Goal: Transaction & Acquisition: Purchase product/service

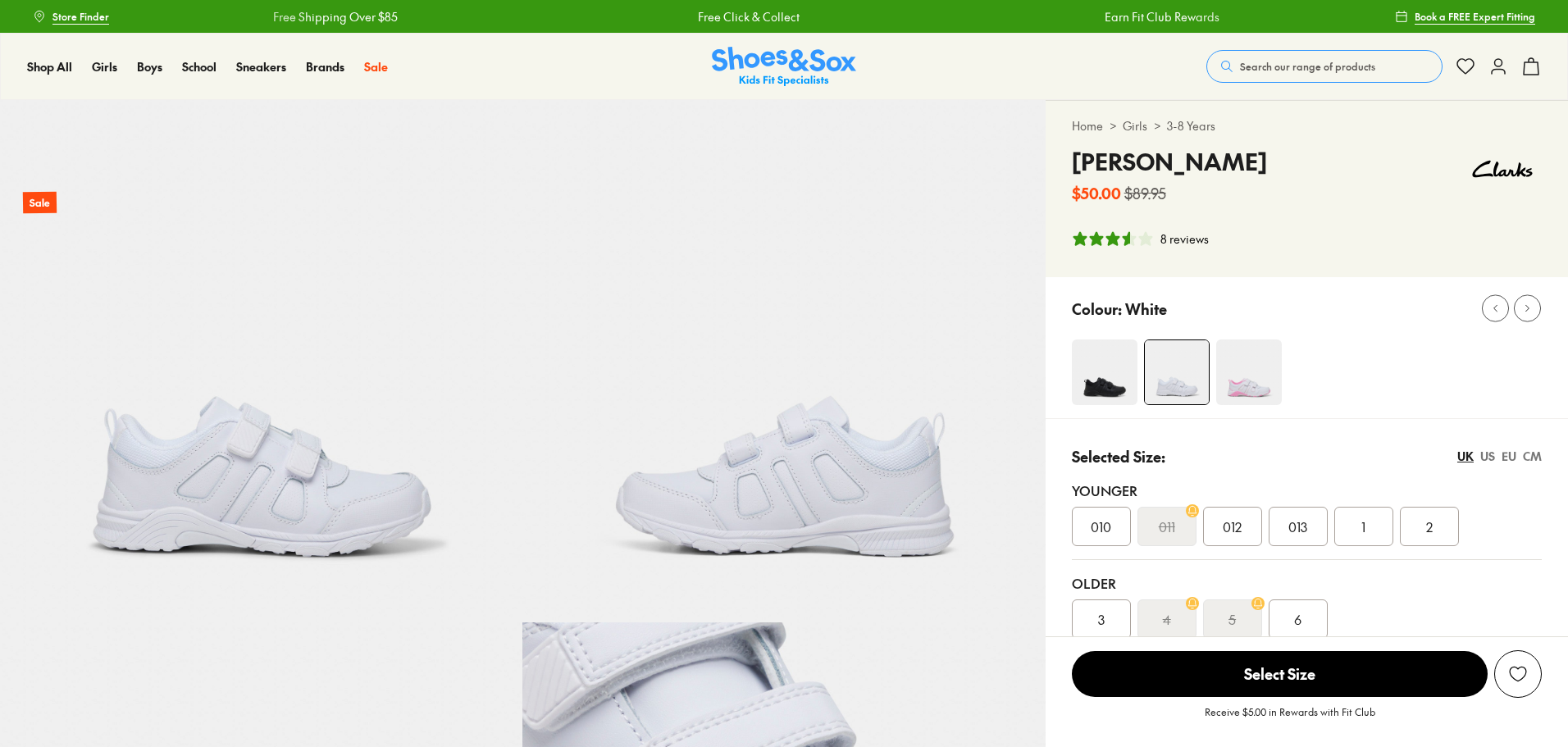
select select "*"
click at [1104, 237] on div "3.63 stars, 8 ratings" at bounding box center [1116, 238] width 89 height 17
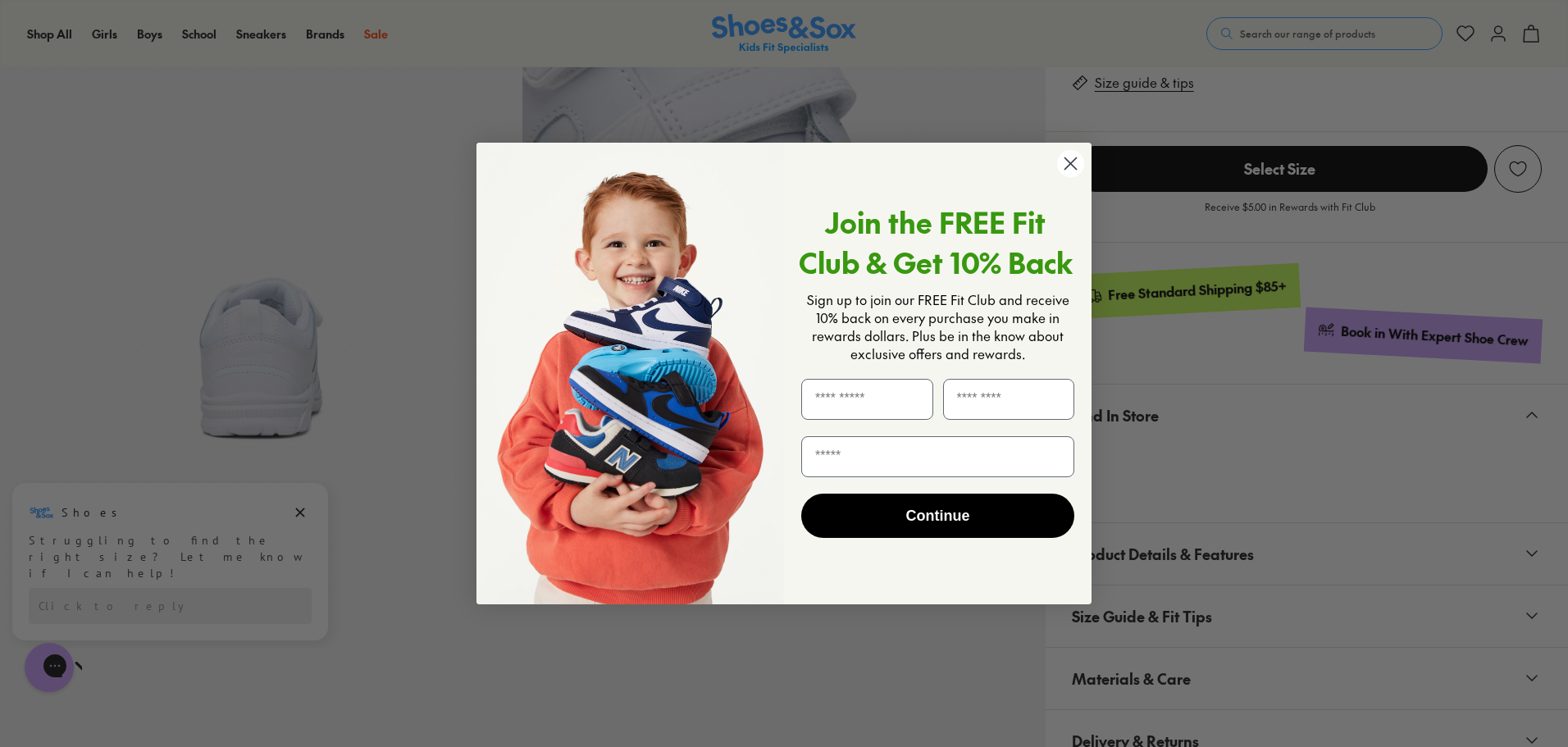
scroll to position [68, 0]
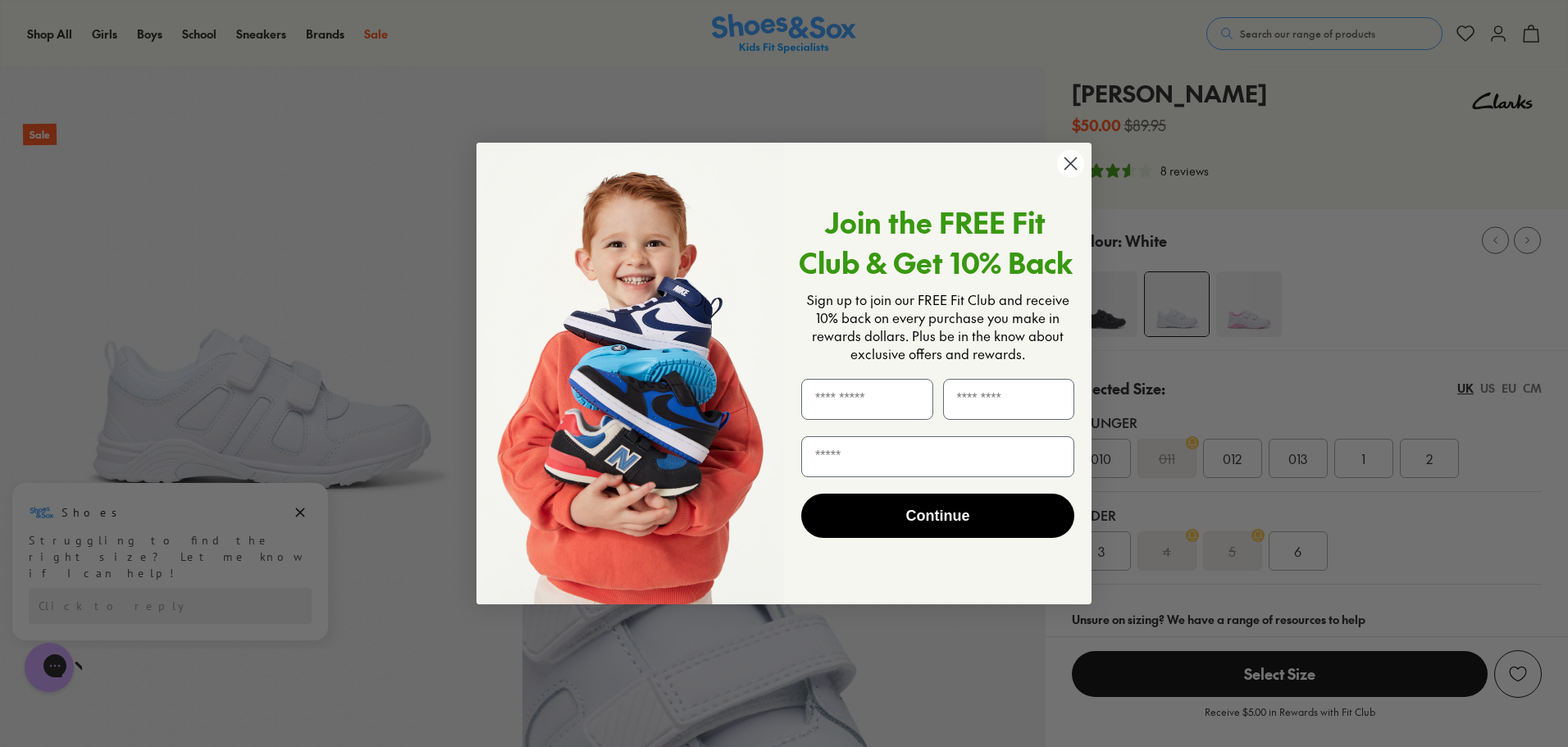
click at [1075, 167] on circle "Close dialog" at bounding box center [1070, 163] width 27 height 27
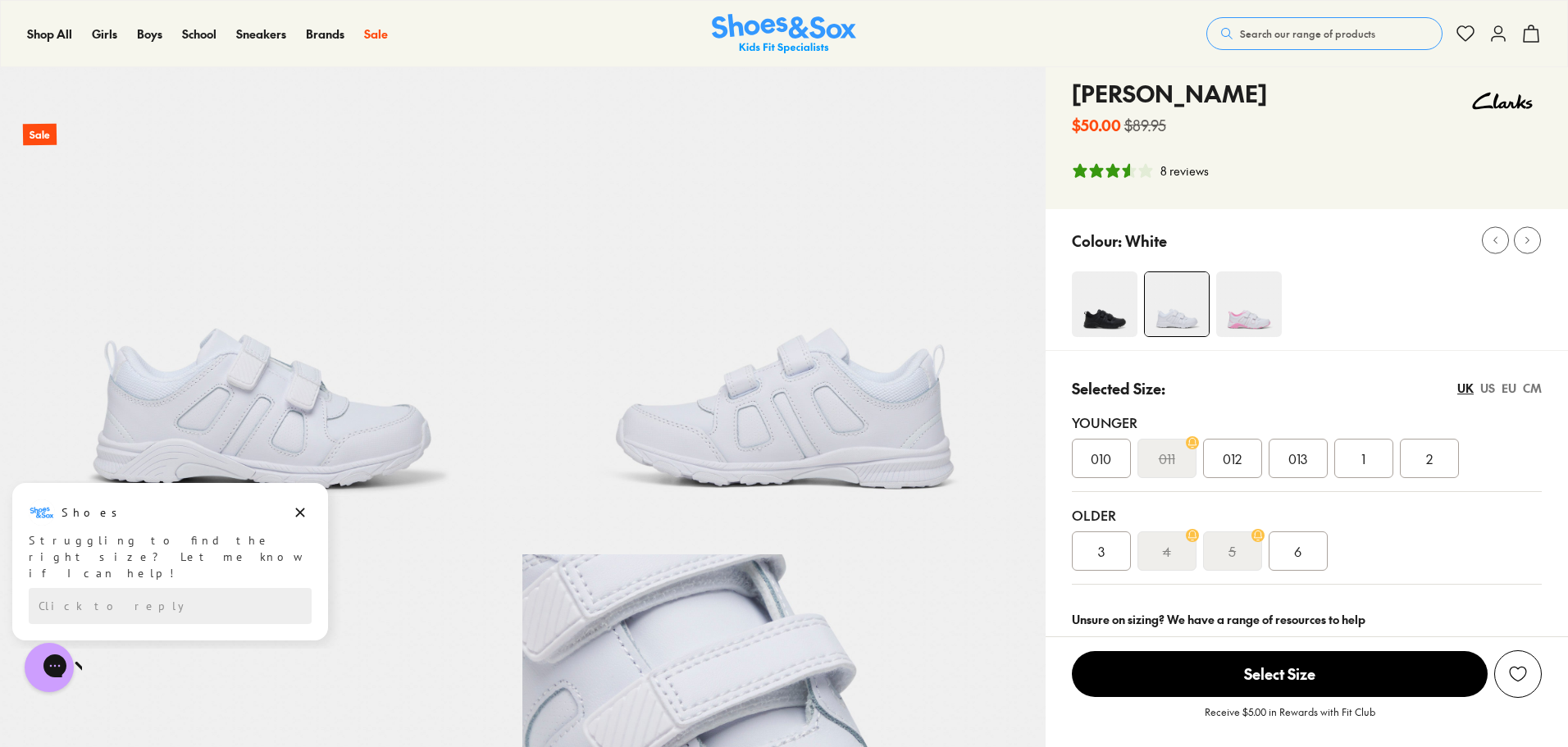
scroll to position [0, 0]
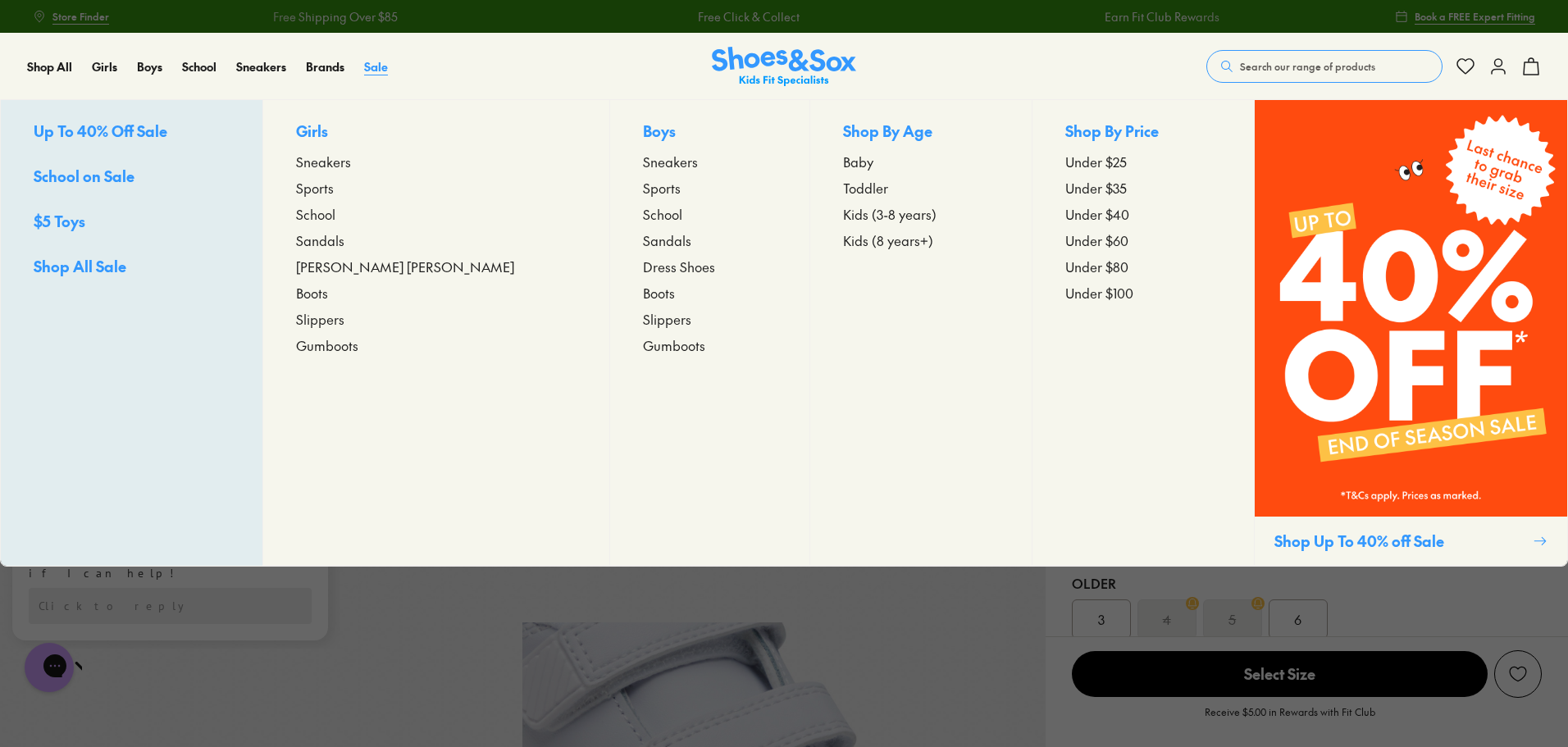
click at [377, 59] on span "Sale" at bounding box center [376, 66] width 24 height 17
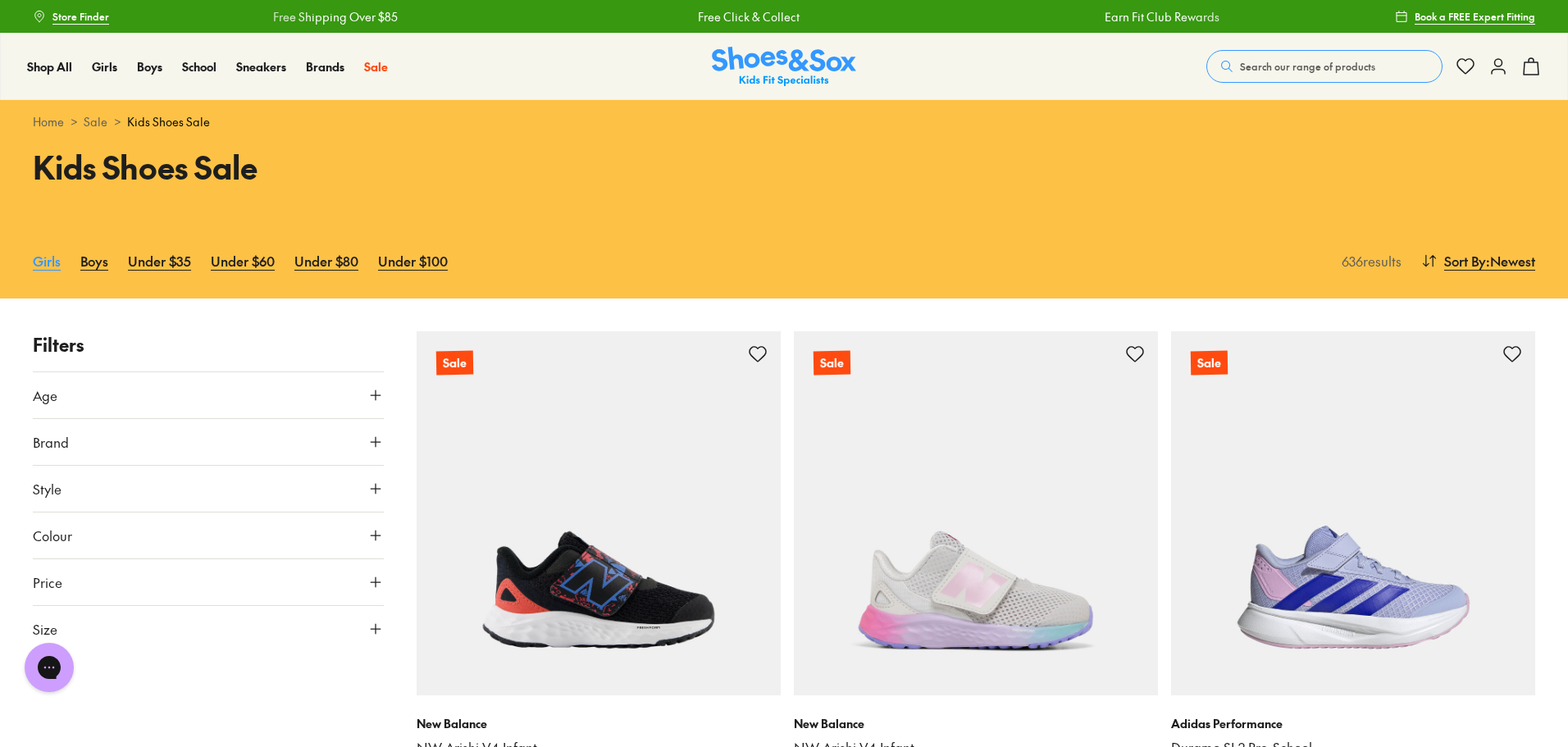
click at [38, 259] on link "Girls" at bounding box center [47, 260] width 28 height 36
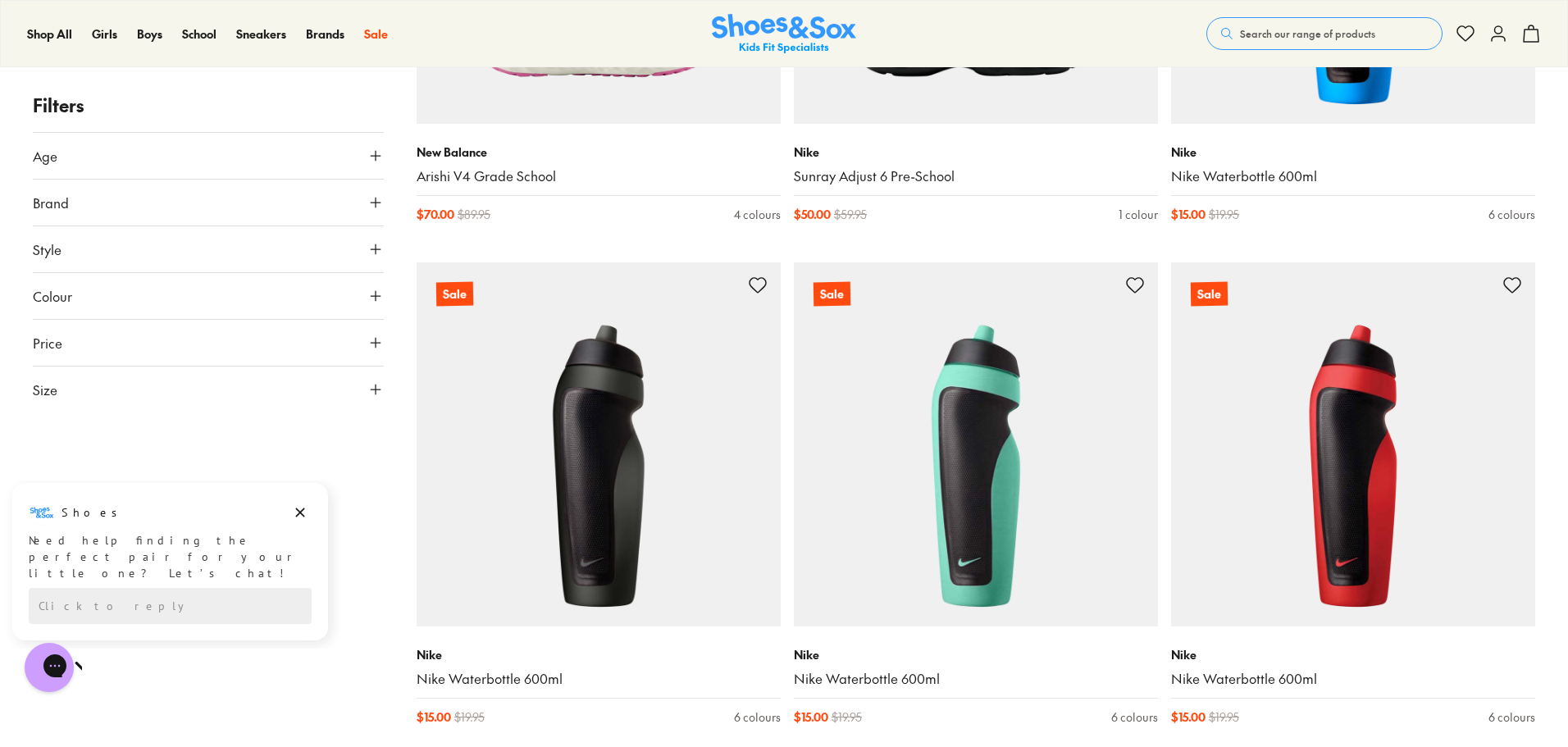
scroll to position [4837, 0]
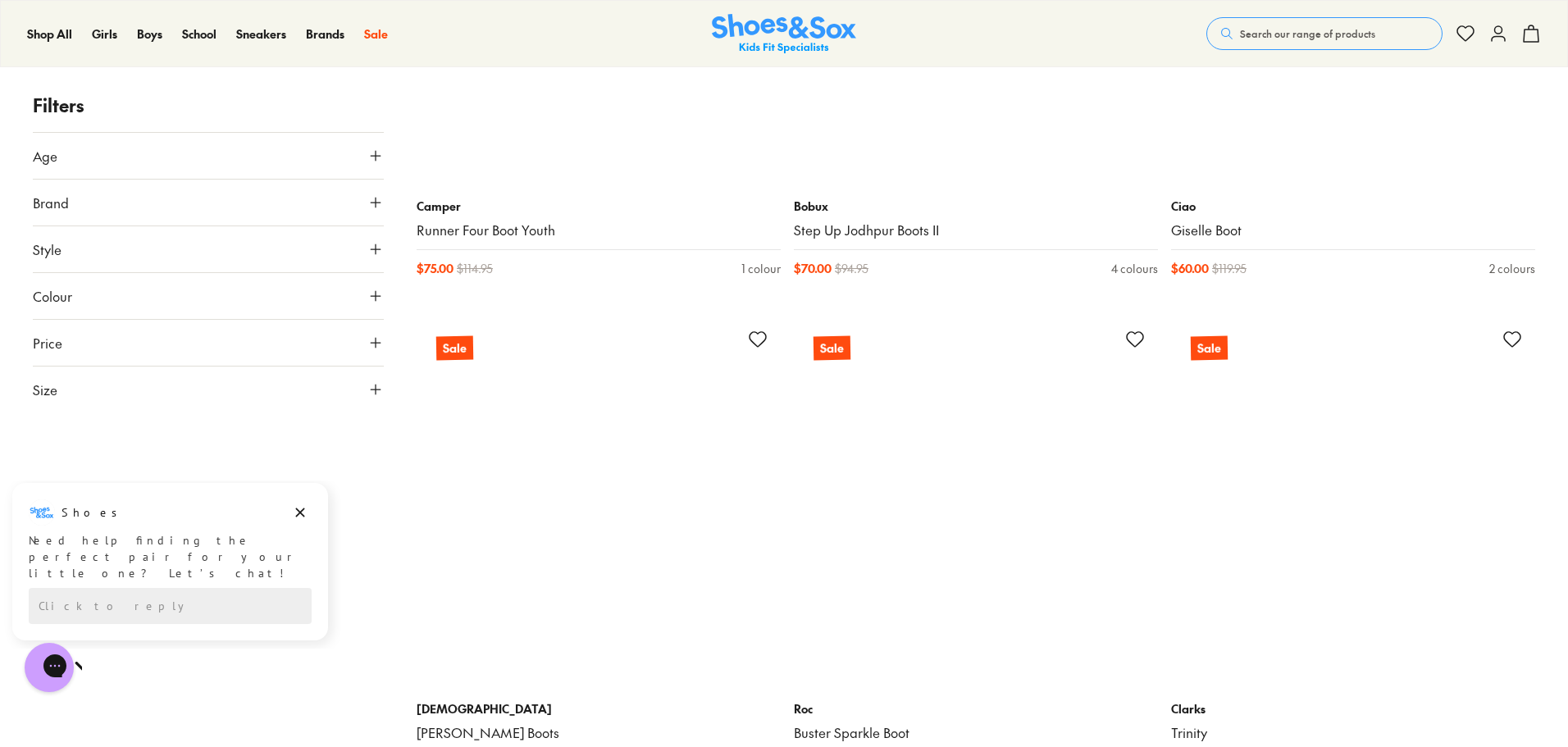
scroll to position [8281, 0]
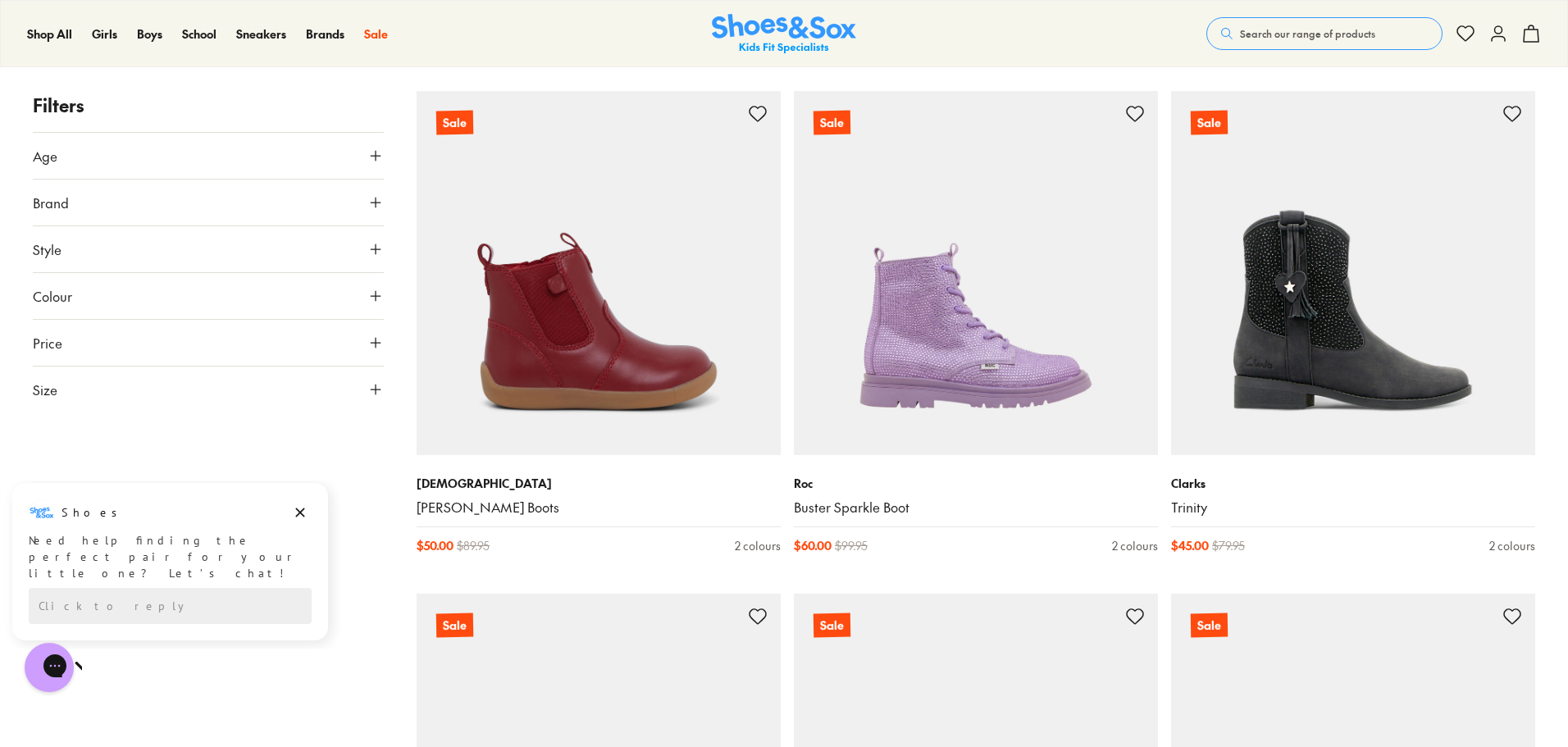
click at [55, 247] on span "Style" at bounding box center [47, 248] width 29 height 19
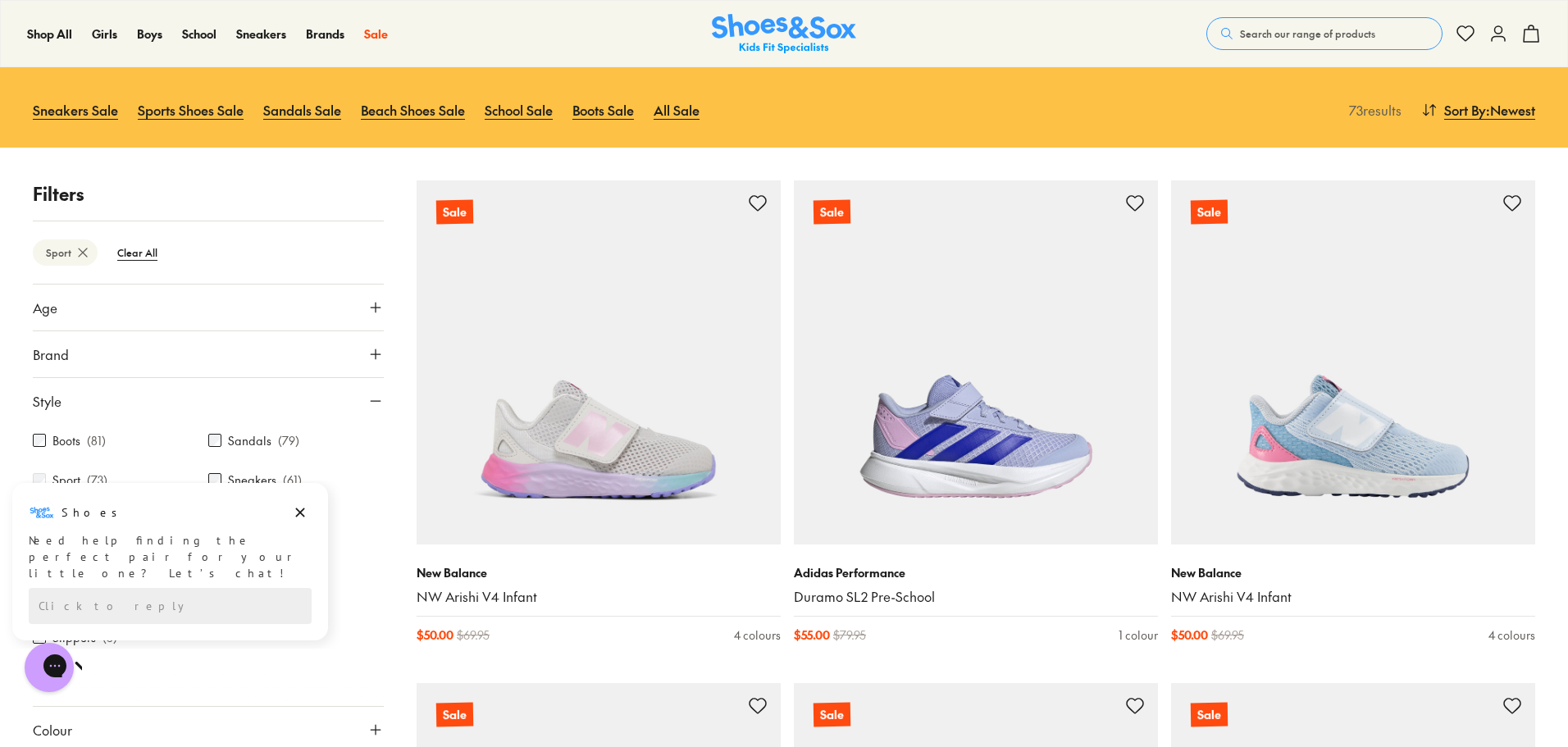
scroll to position [328, 0]
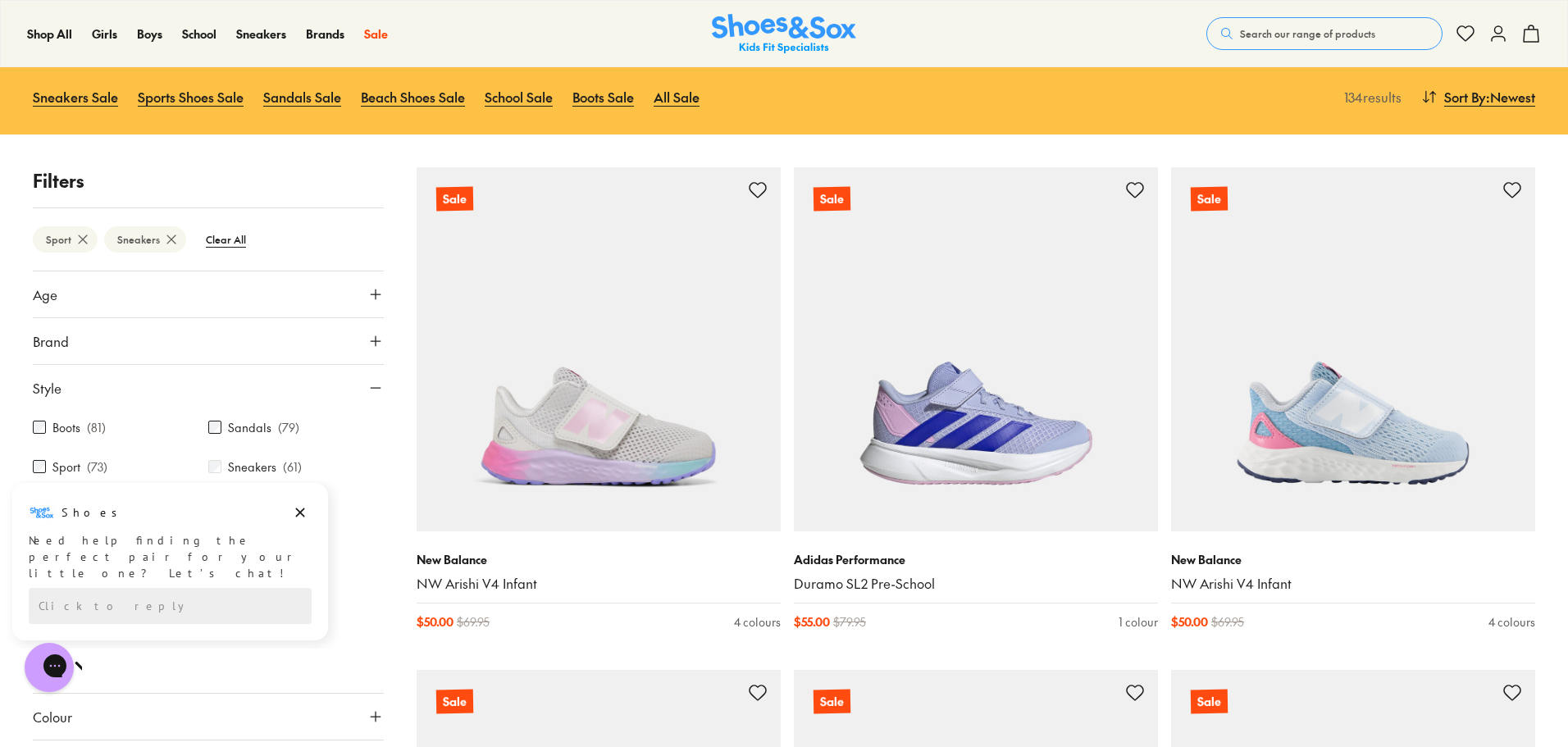
scroll to position [393, 0]
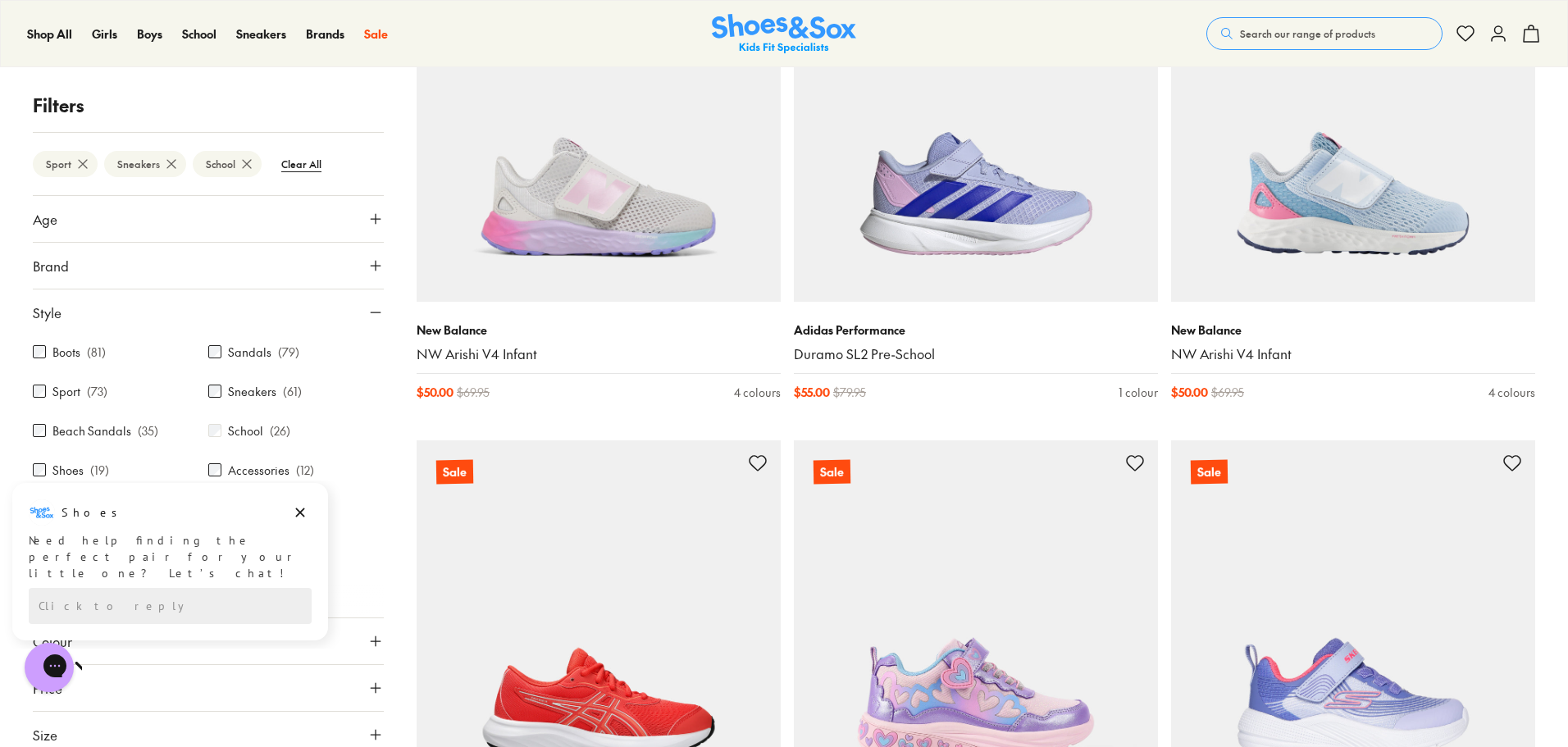
scroll to position [84, 0]
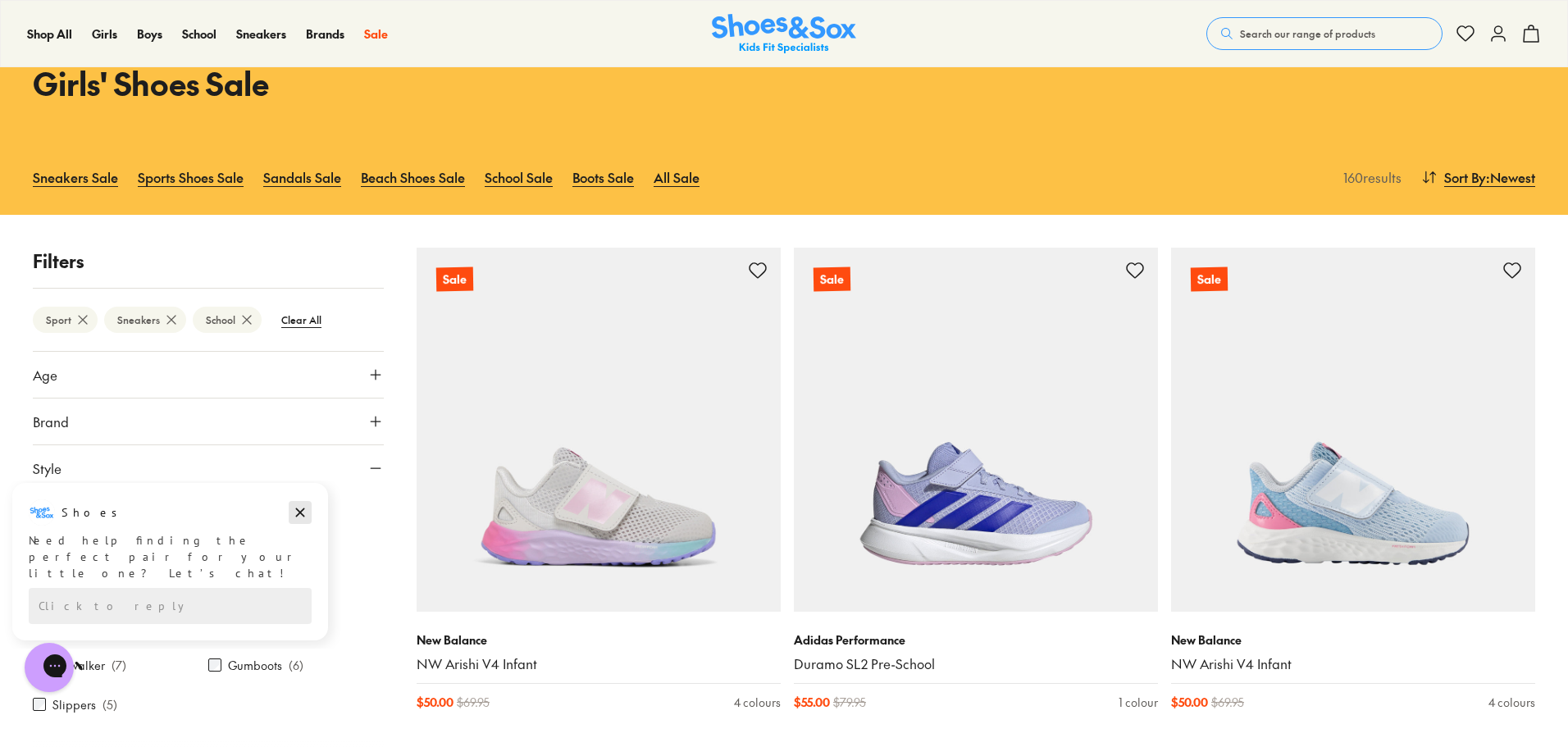
click at [301, 515] on icon "Dismiss campaign" at bounding box center [300, 512] width 17 height 19
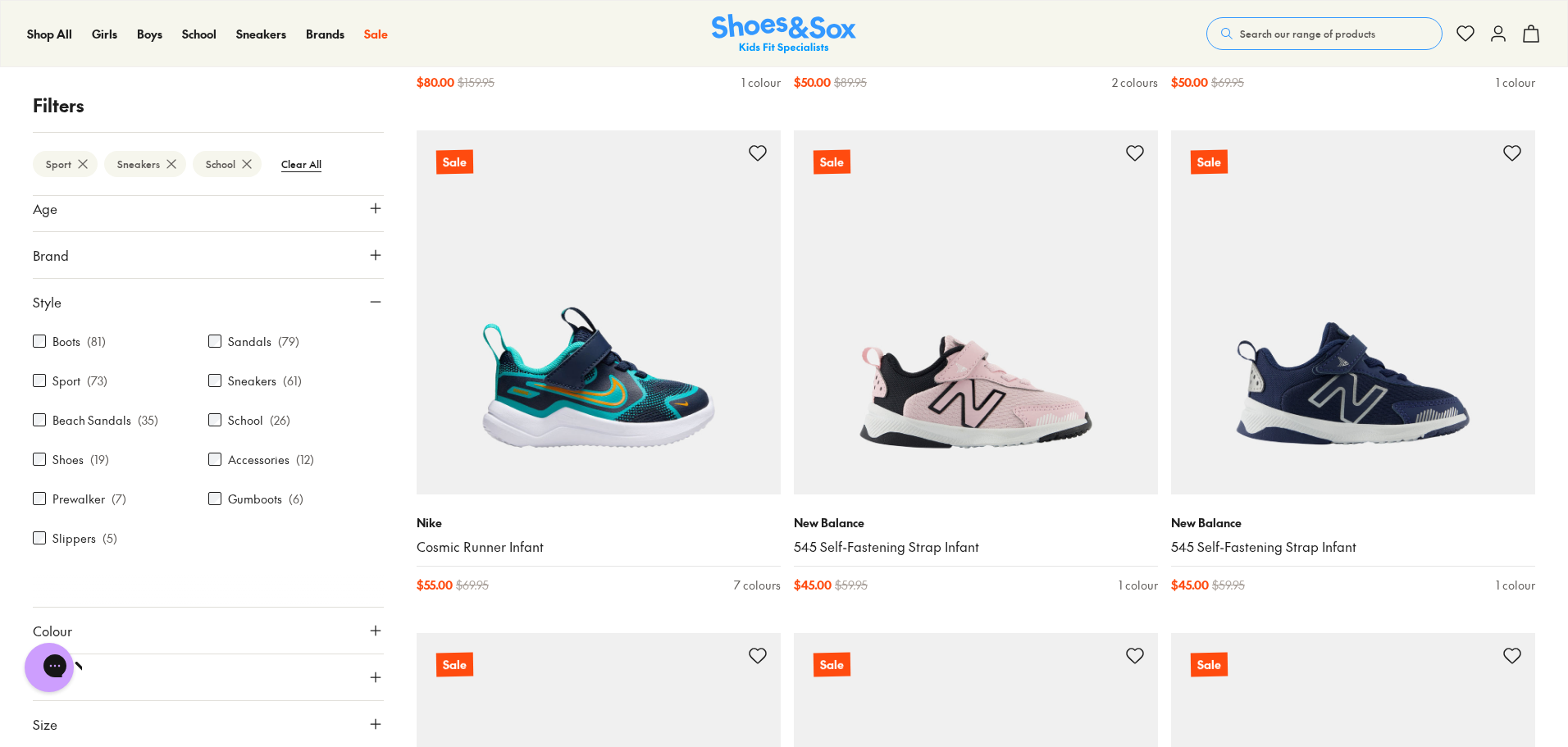
scroll to position [3771, 0]
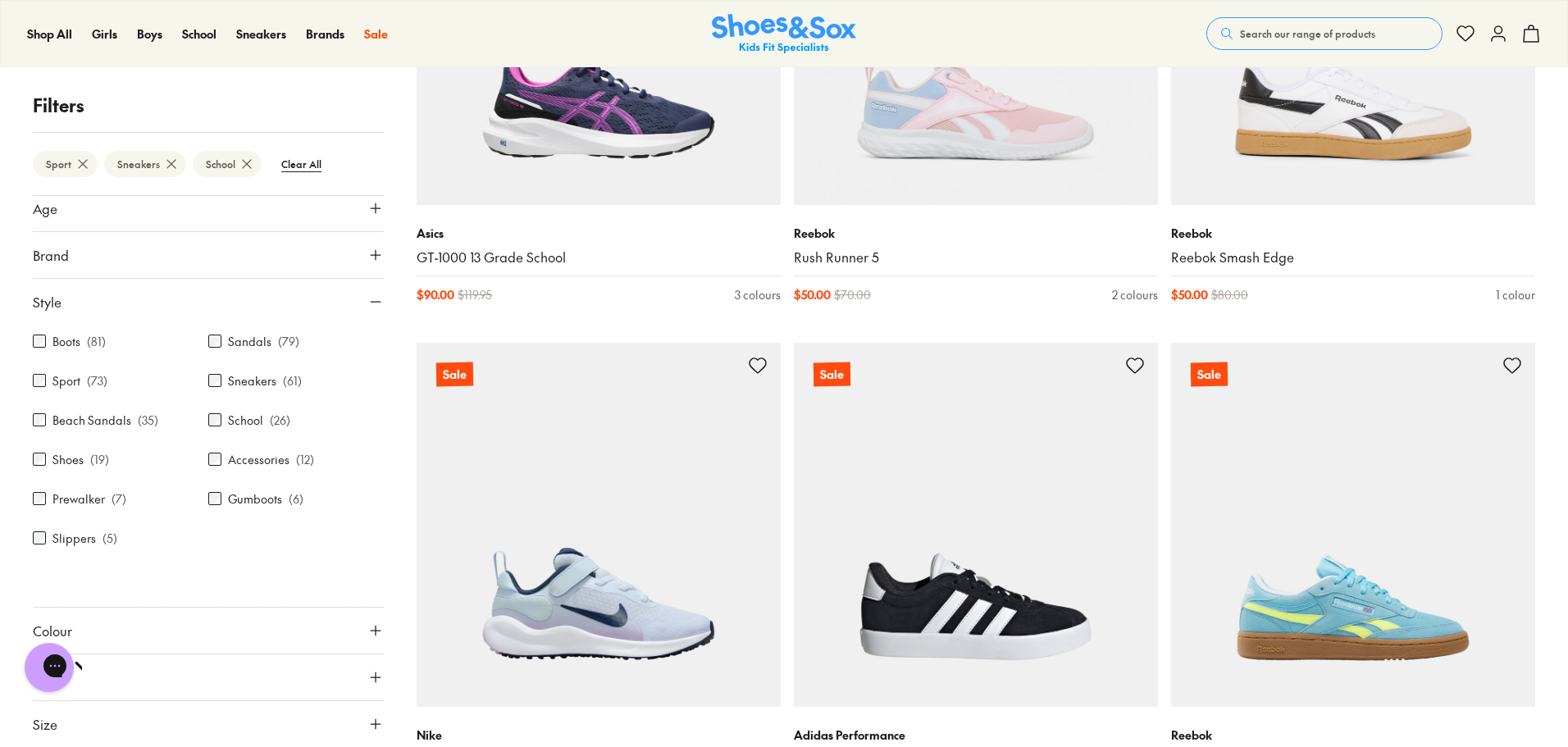
scroll to position [10248, 0]
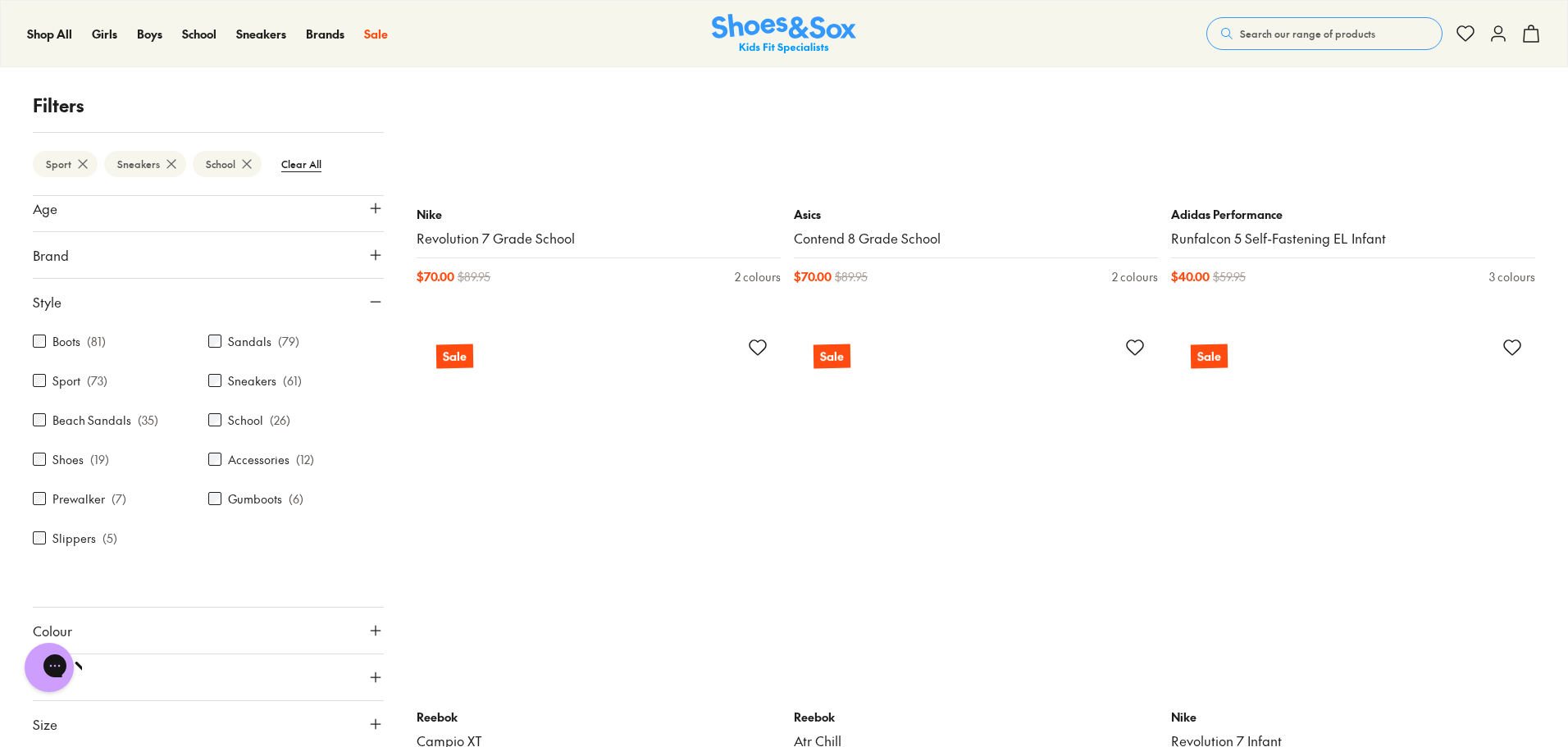
scroll to position [15249, 0]
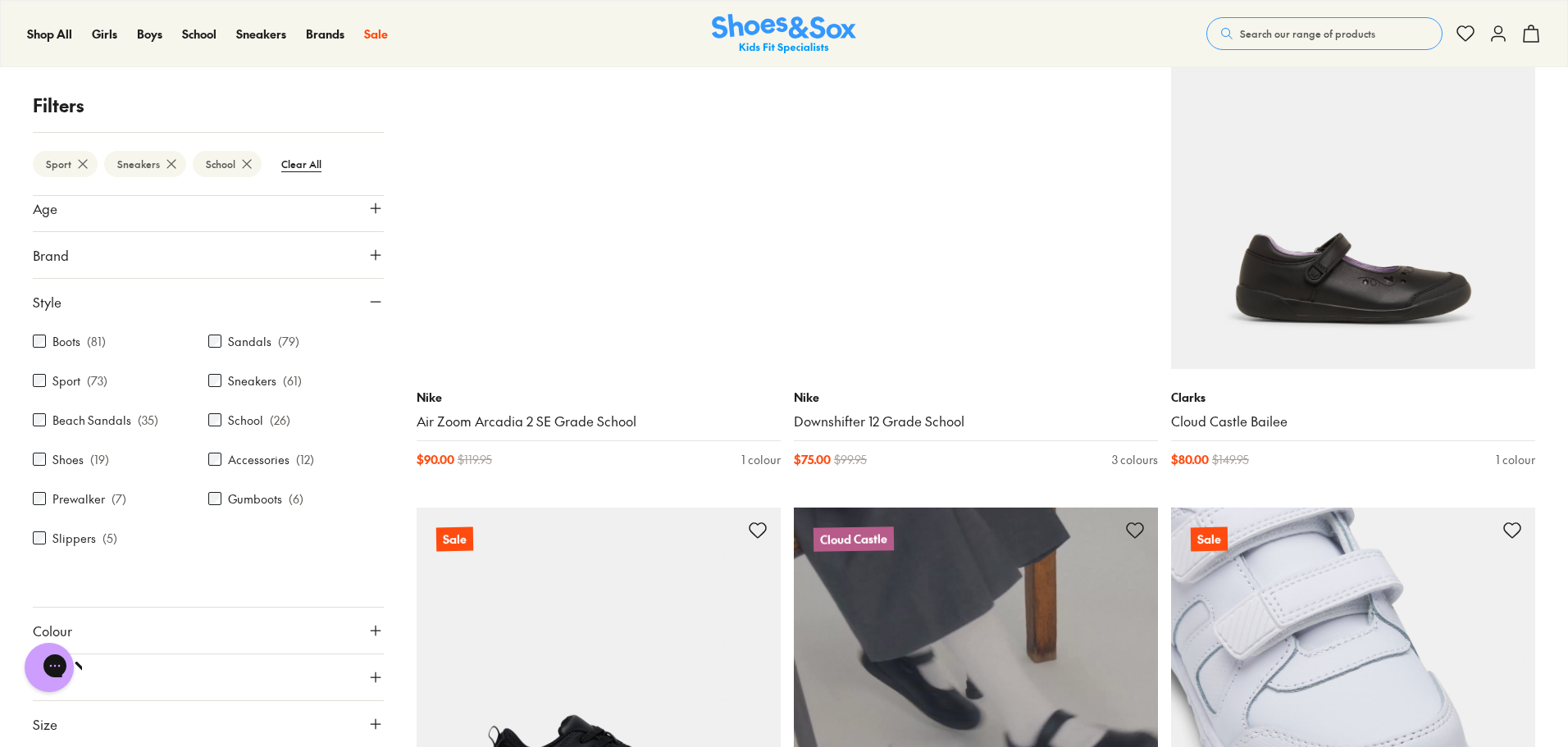
scroll to position [18283, 0]
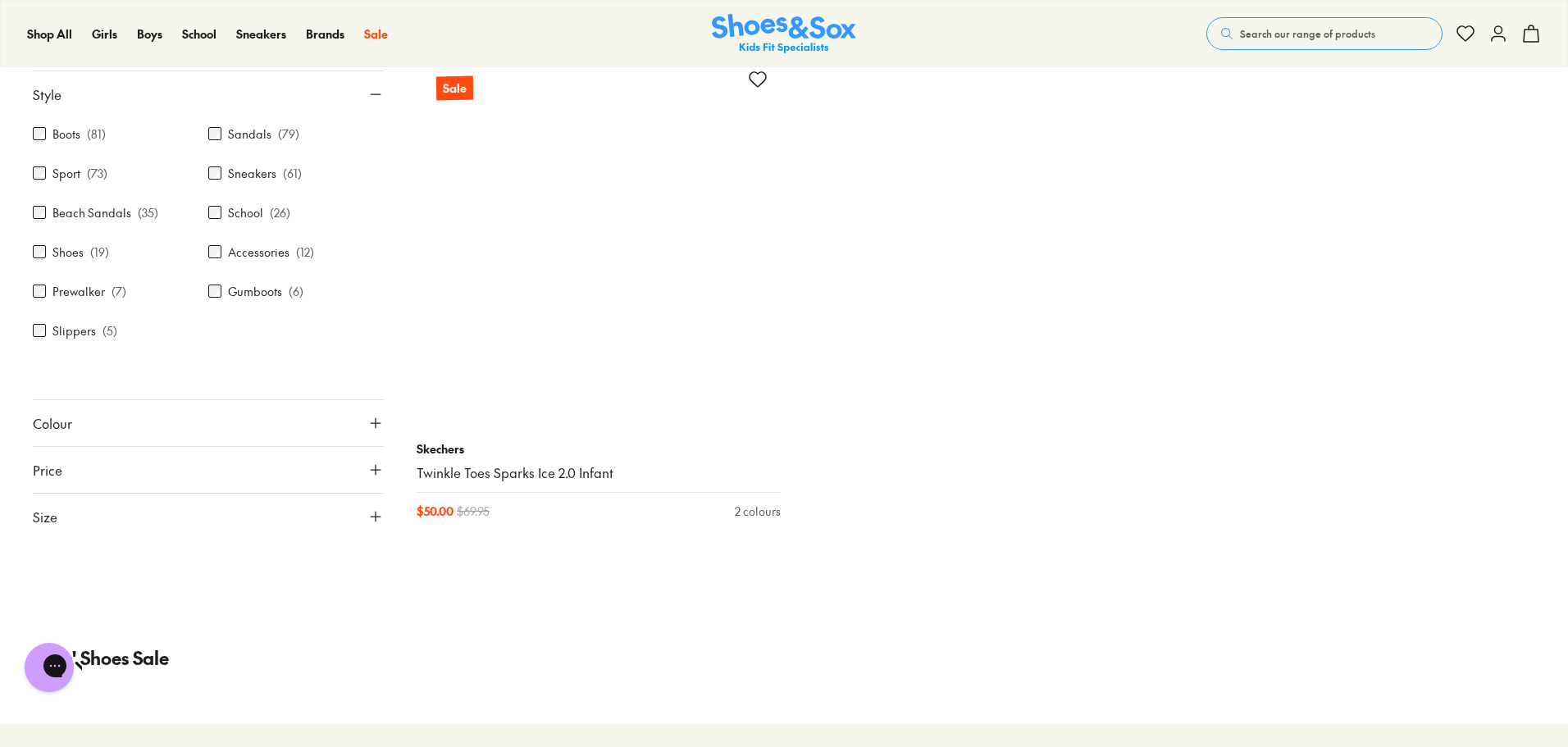
scroll to position [27219, 0]
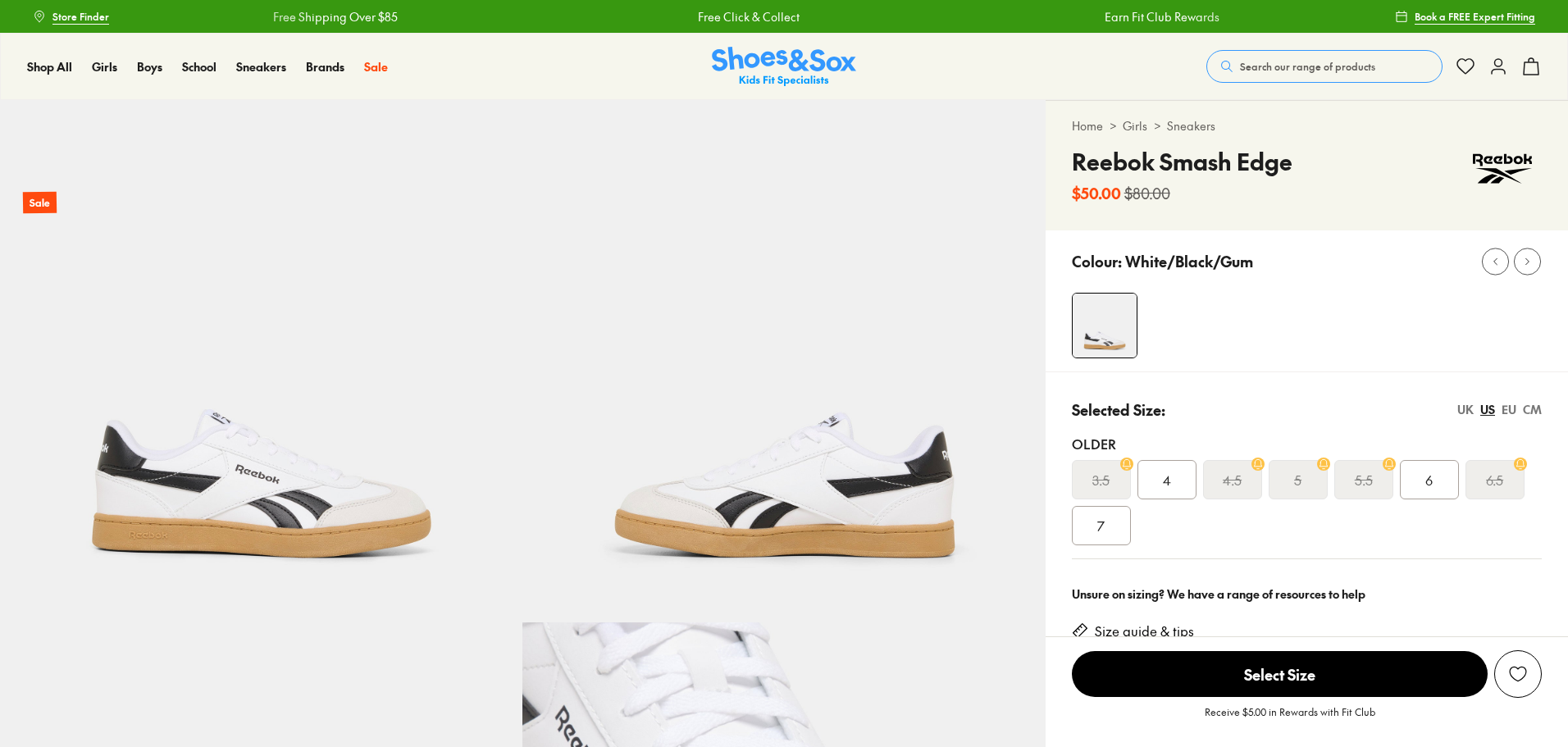
select select "*"
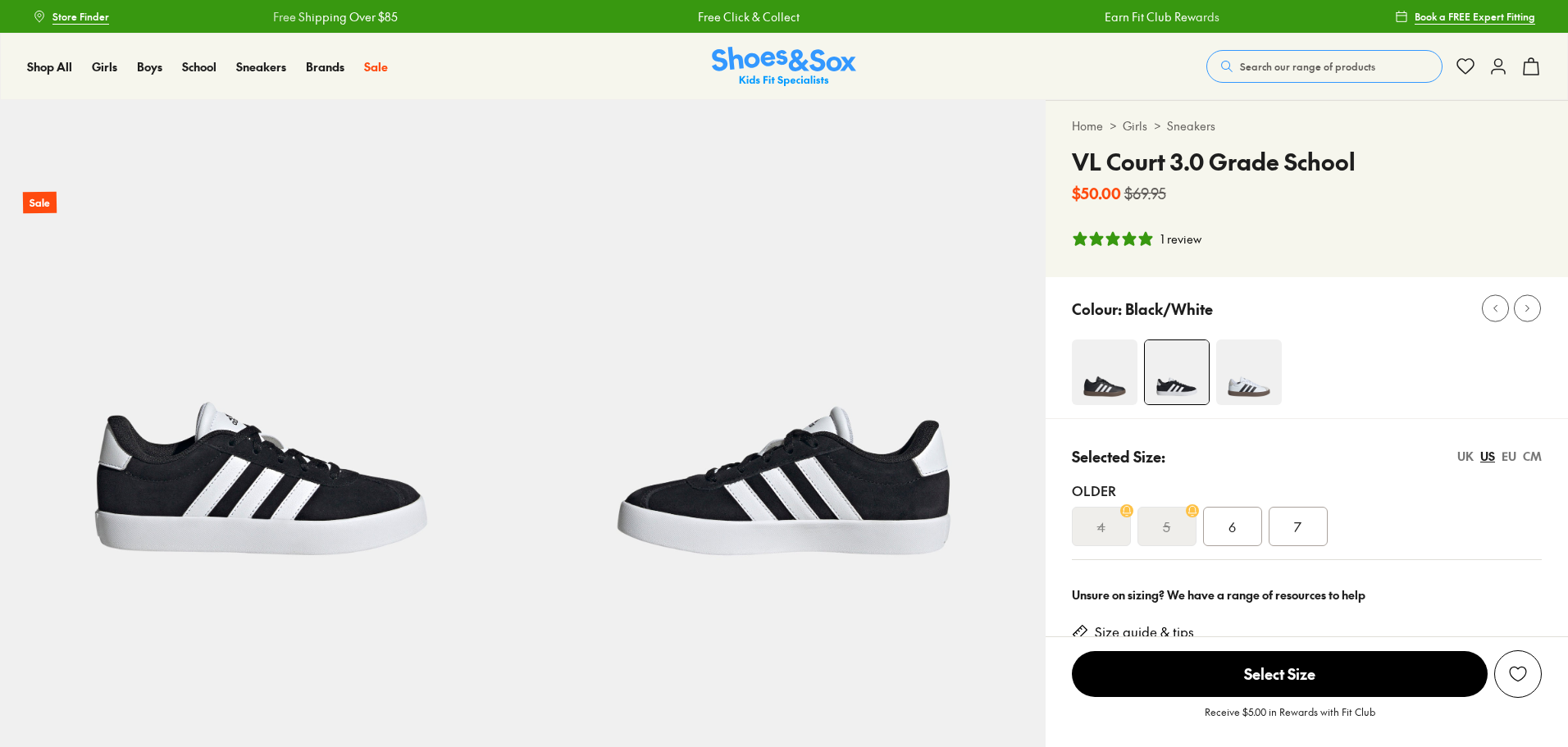
select select "*"
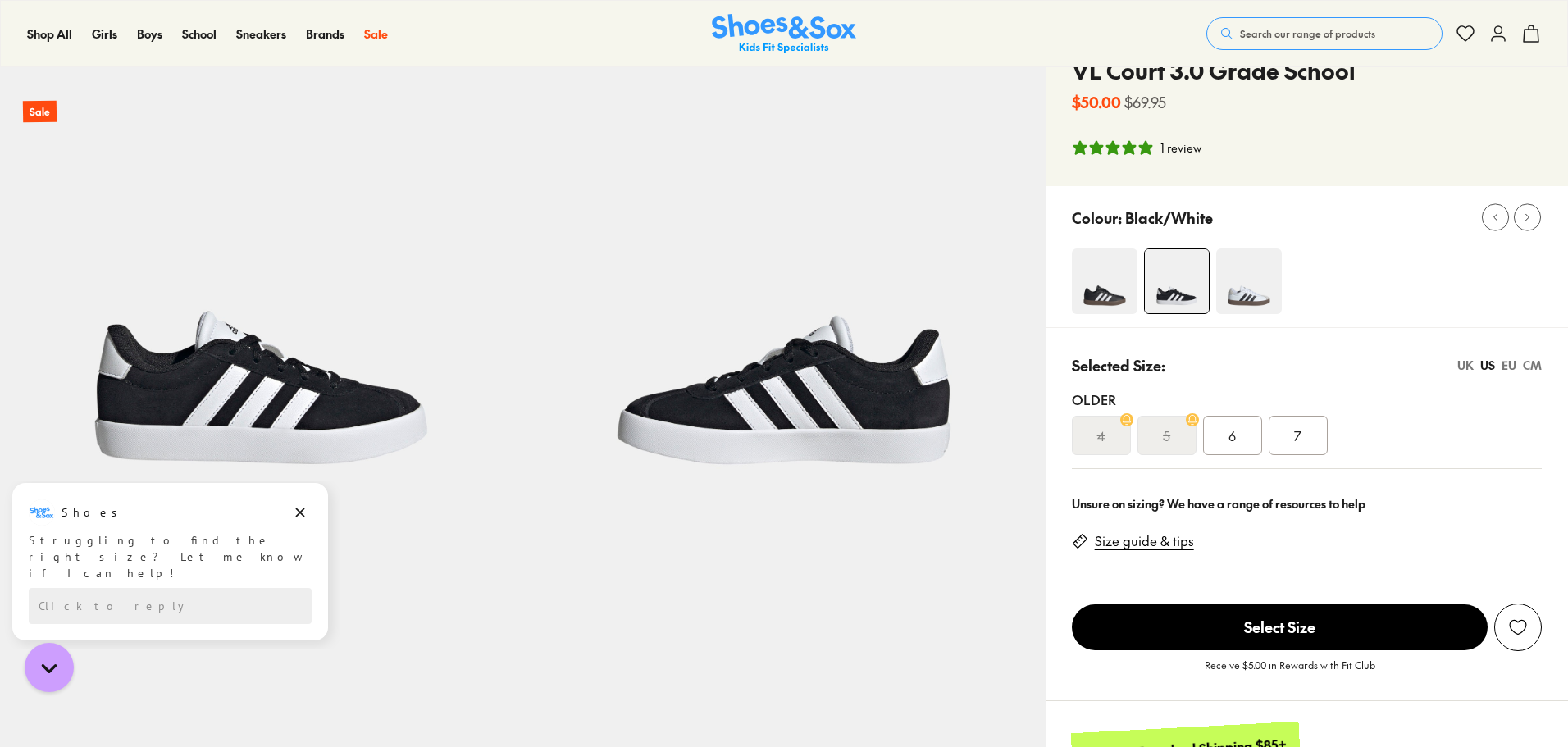
scroll to position [246, 0]
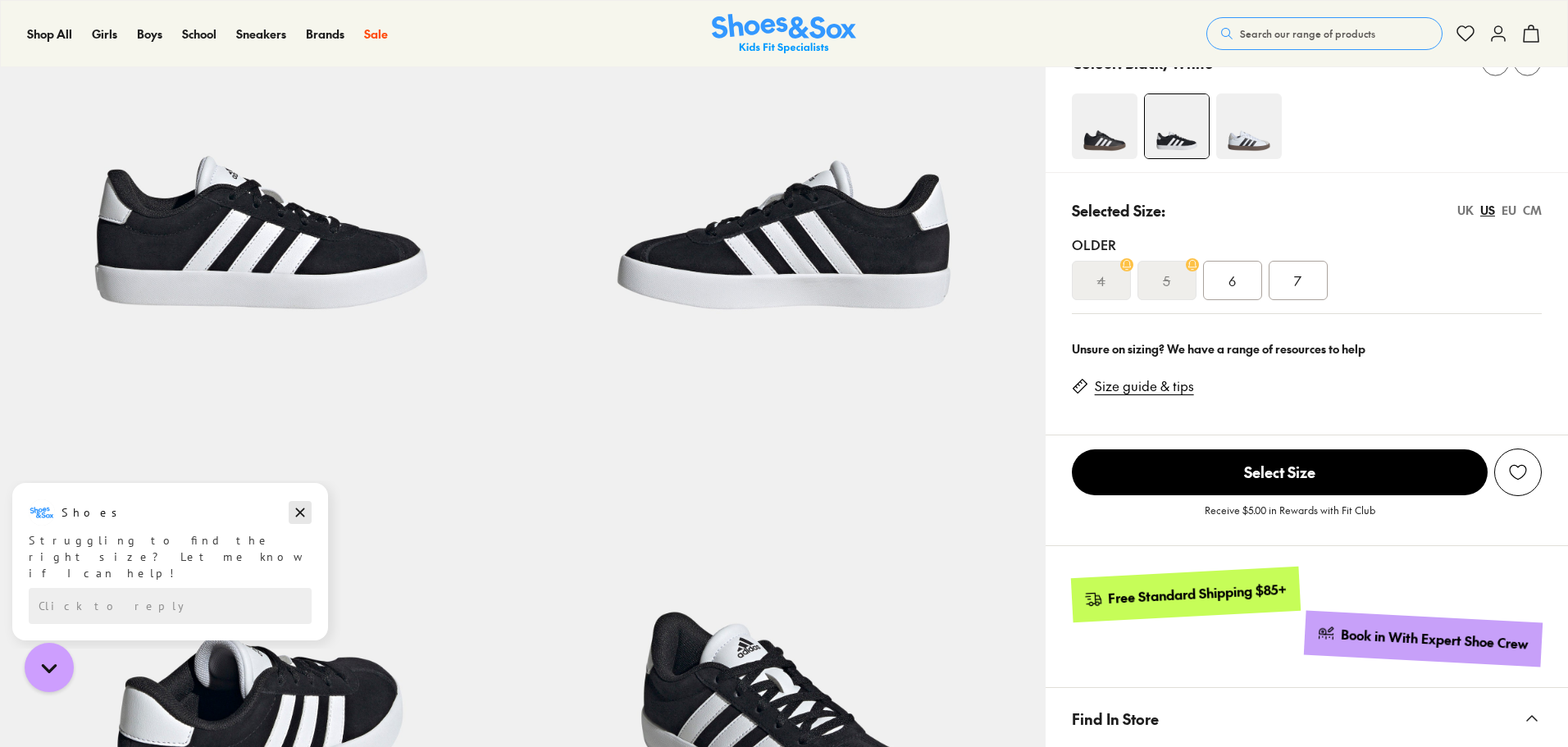
click at [295, 511] on icon "Dismiss campaign" at bounding box center [300, 512] width 17 height 19
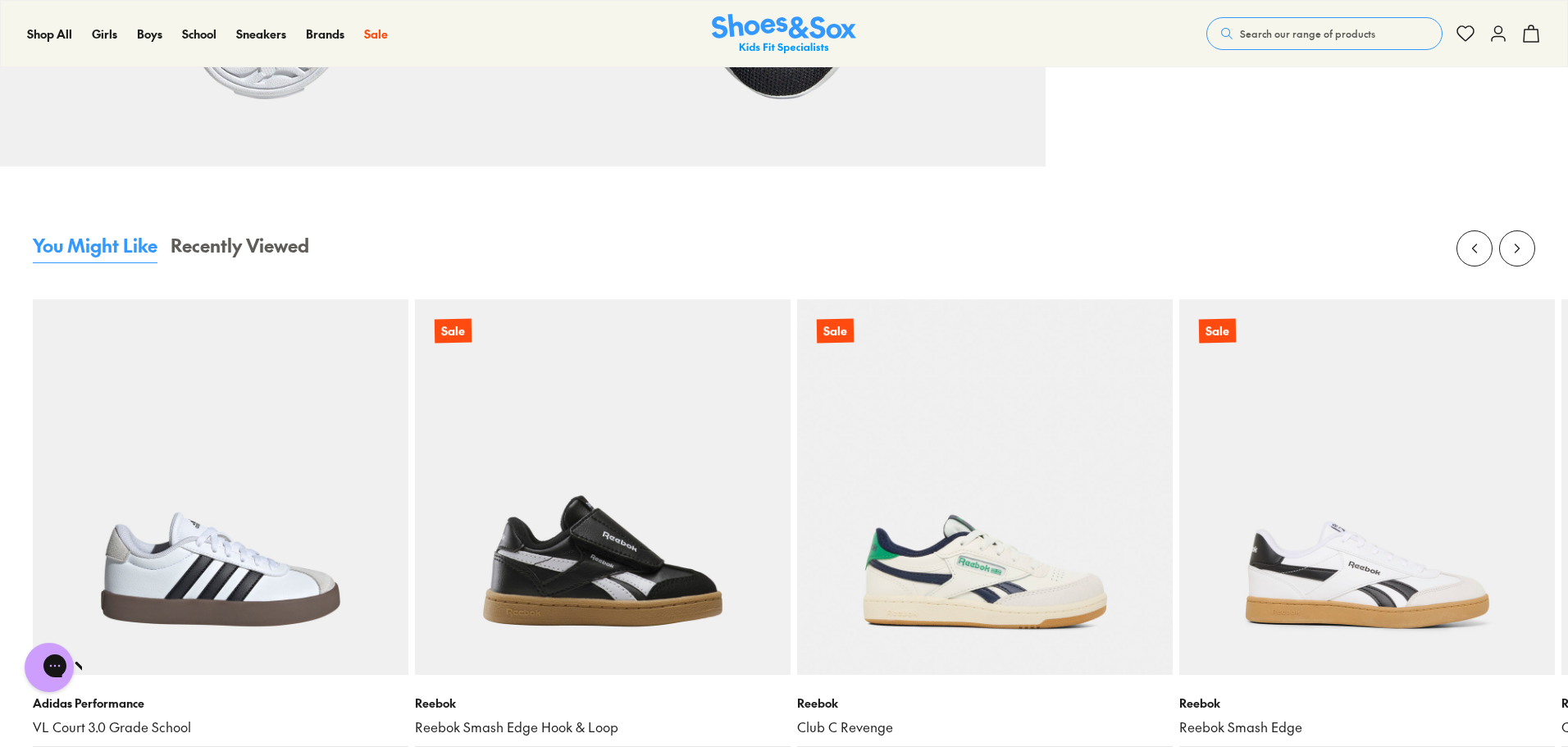
scroll to position [1722, 0]
